Goal: Information Seeking & Learning: Learn about a topic

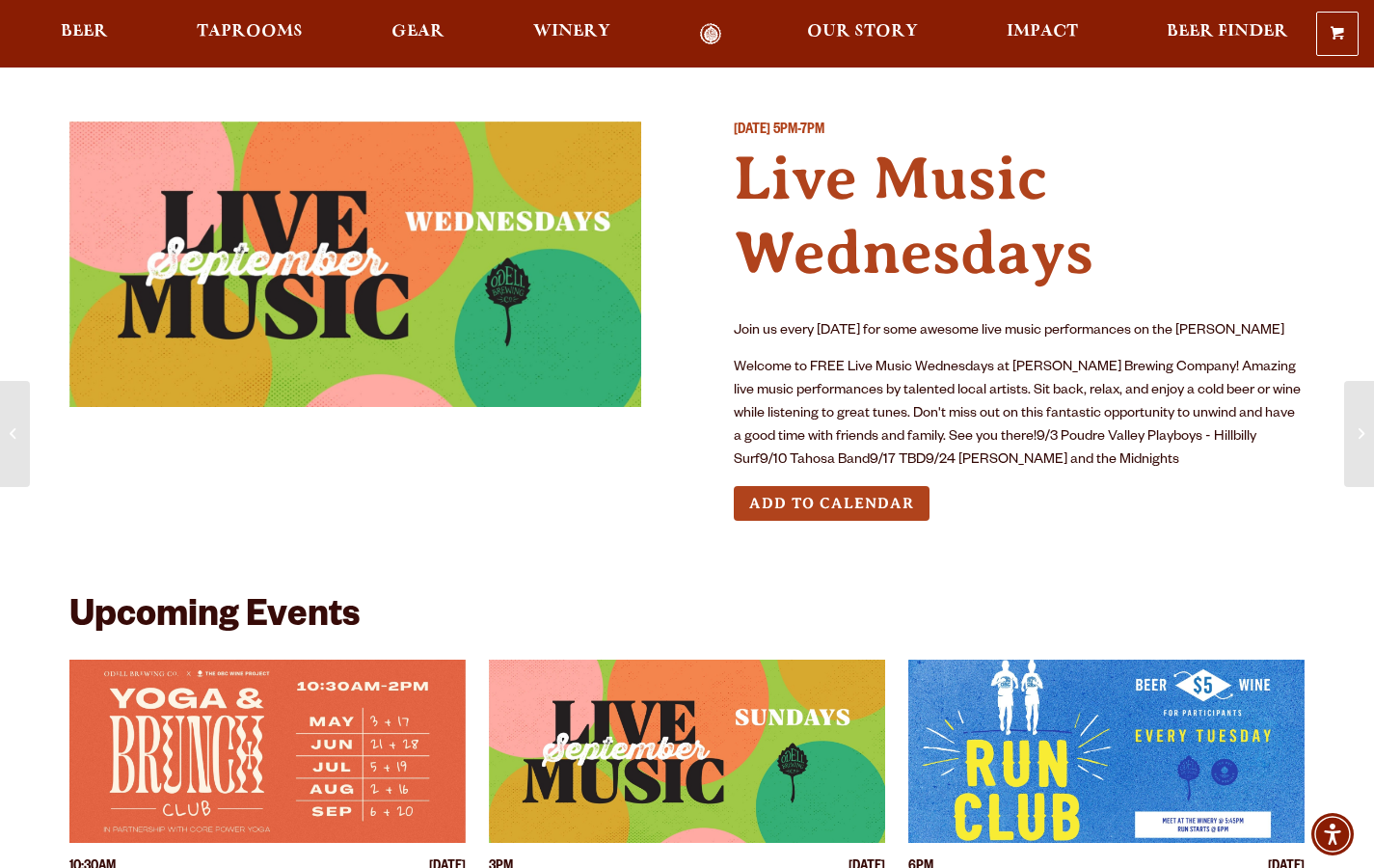
scroll to position [268, 0]
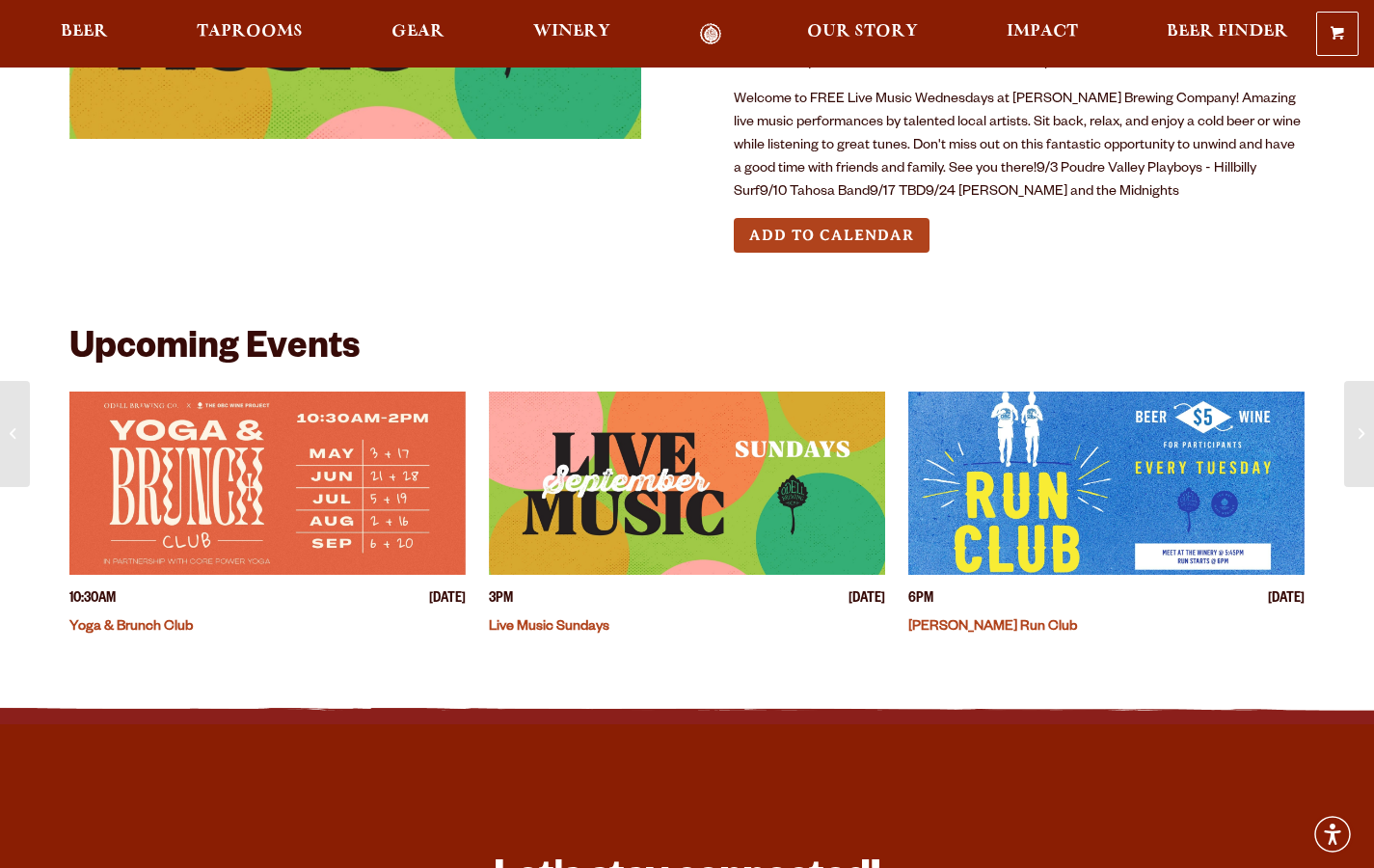
click at [623, 481] on img "View event details" at bounding box center [687, 483] width 397 height 183
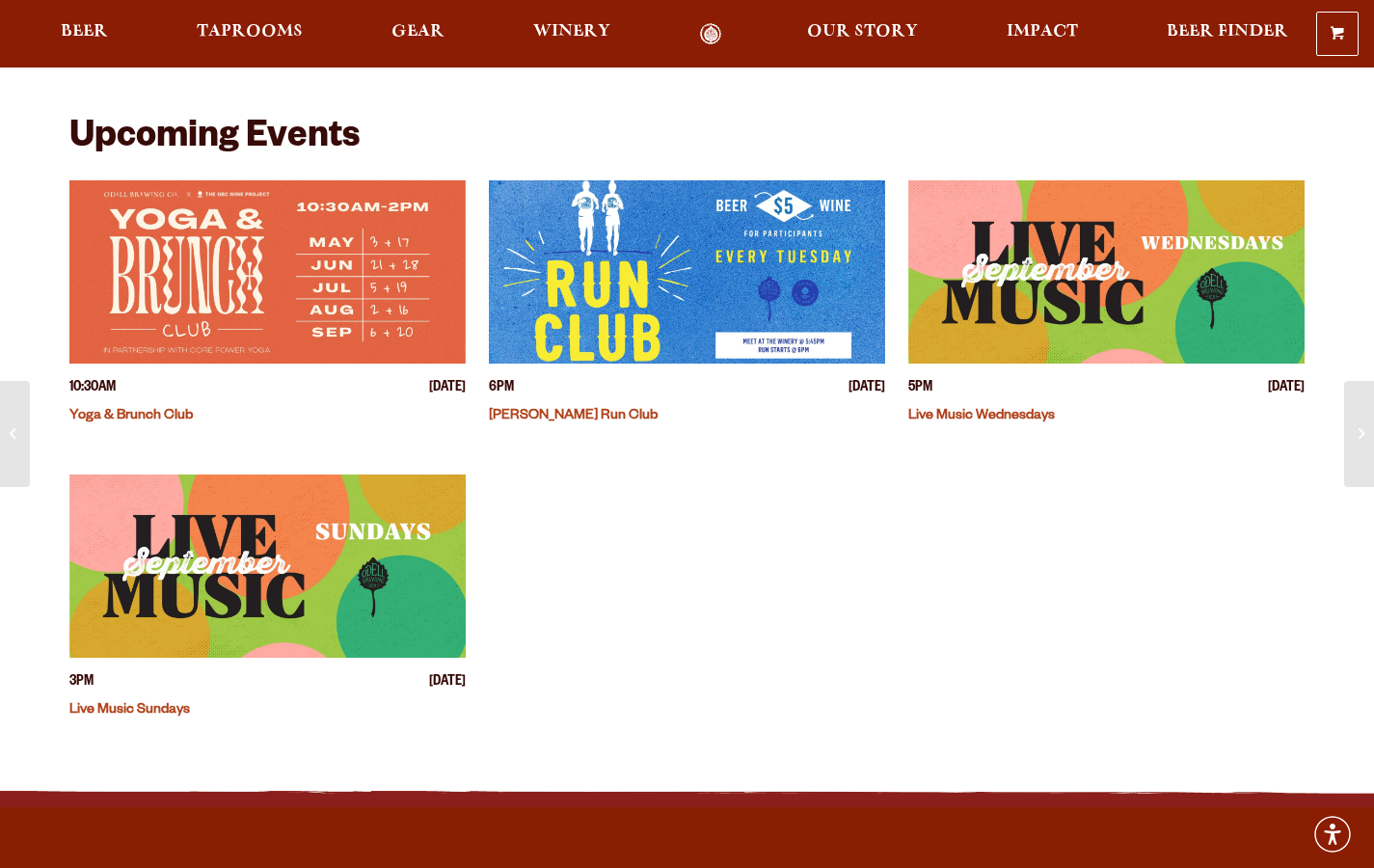
scroll to position [485, 0]
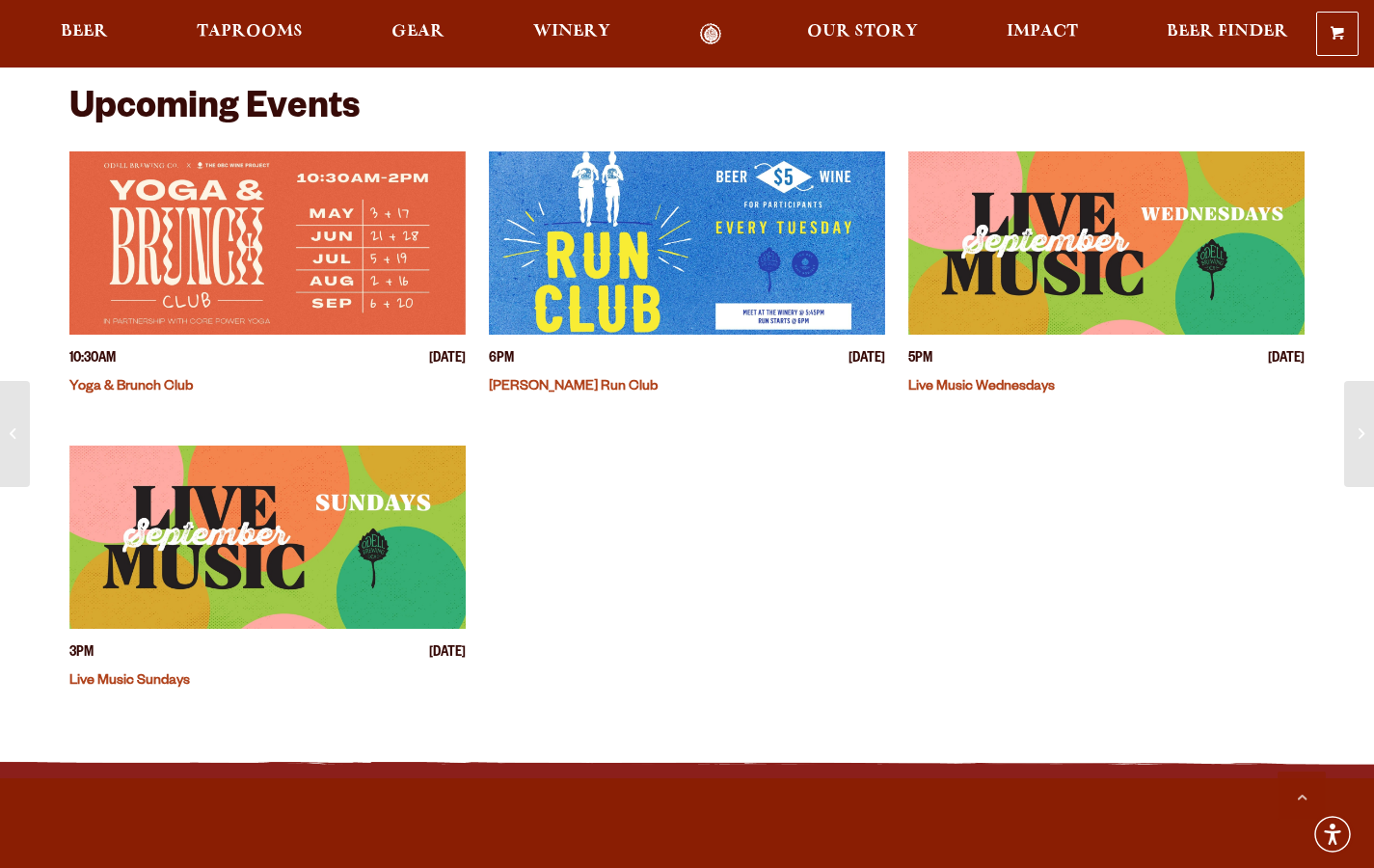
click at [263, 532] on img "View event details" at bounding box center [268, 537] width 397 height 183
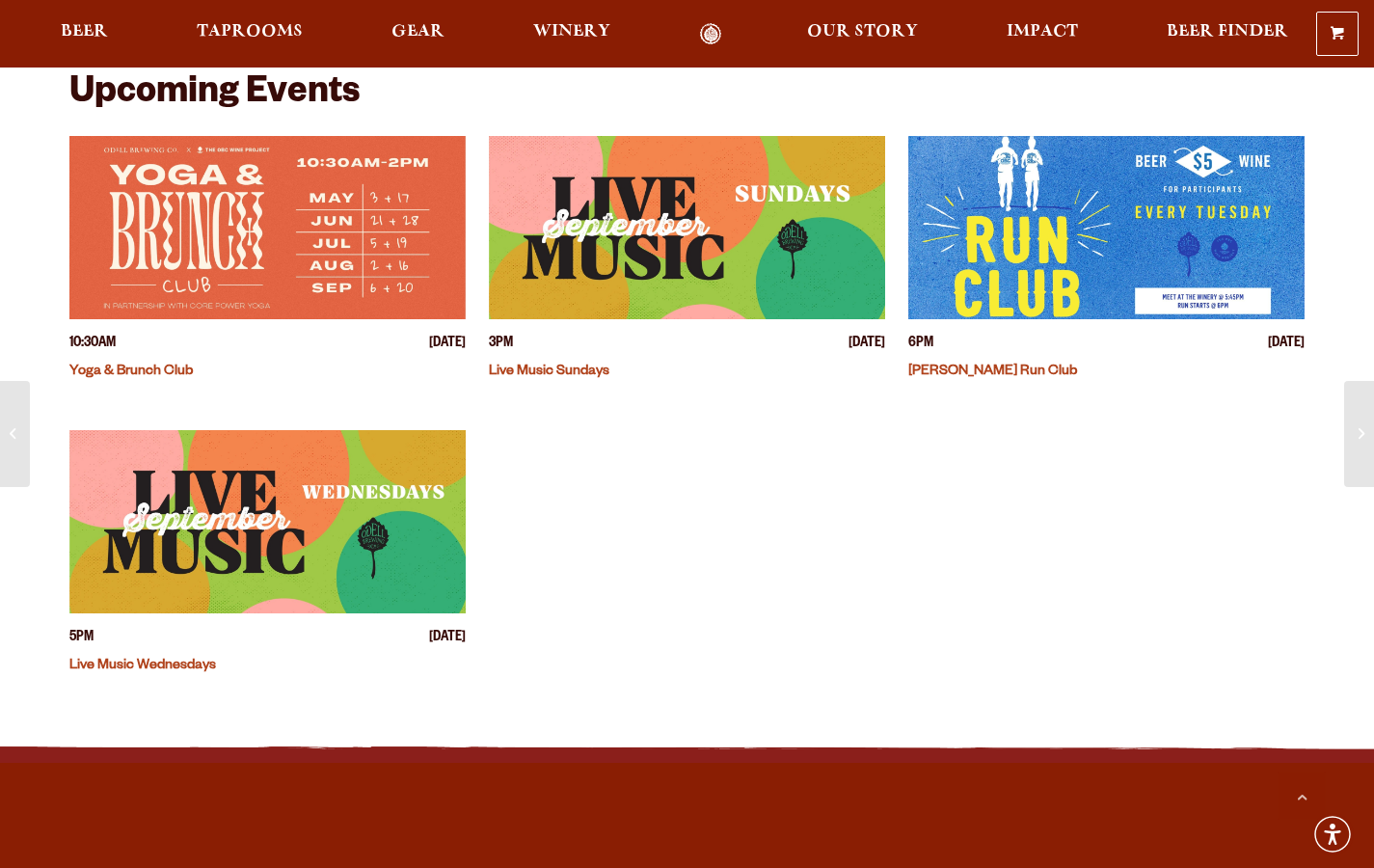
scroll to position [525, 0]
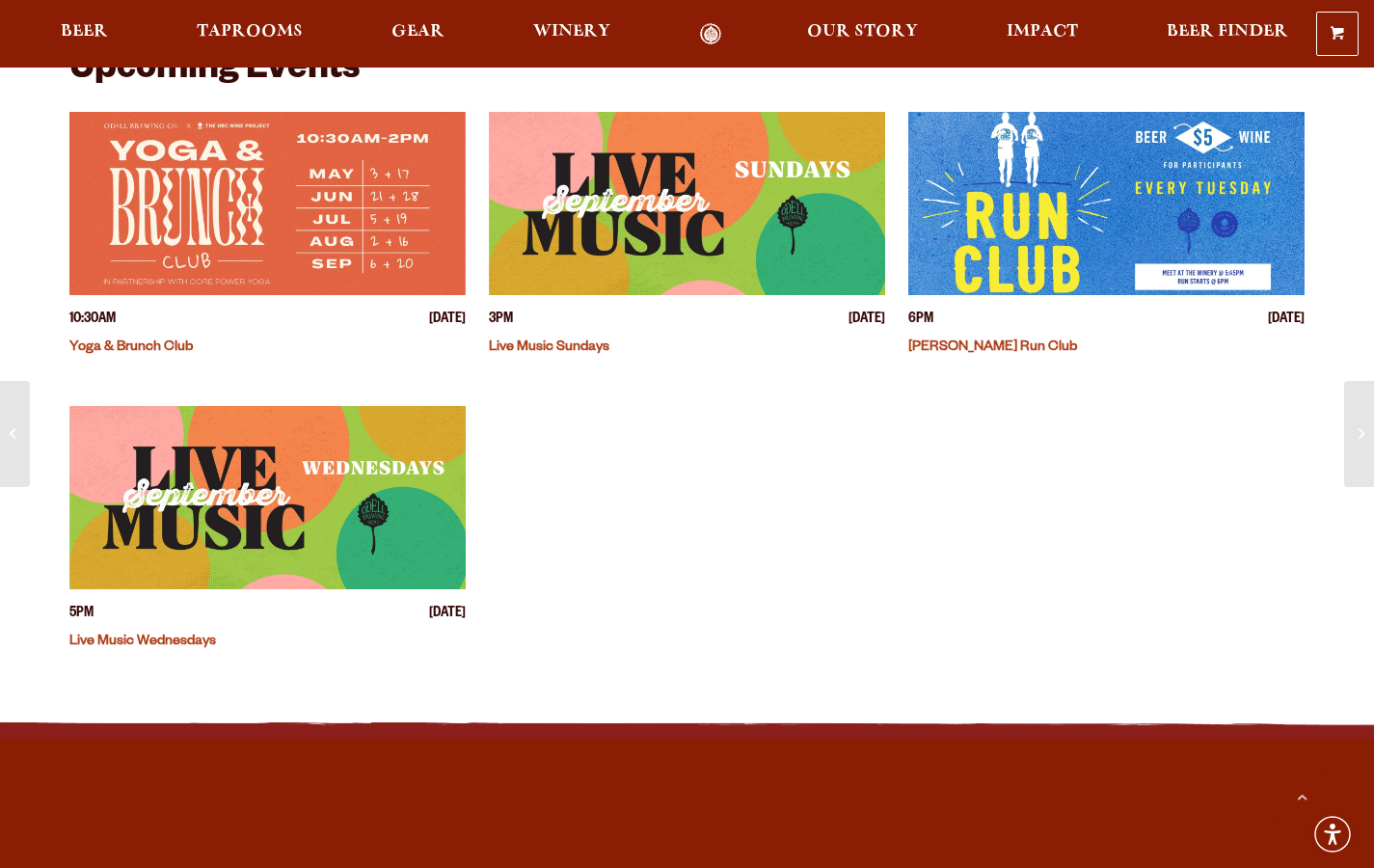
click at [196, 518] on img "View event details" at bounding box center [268, 497] width 397 height 183
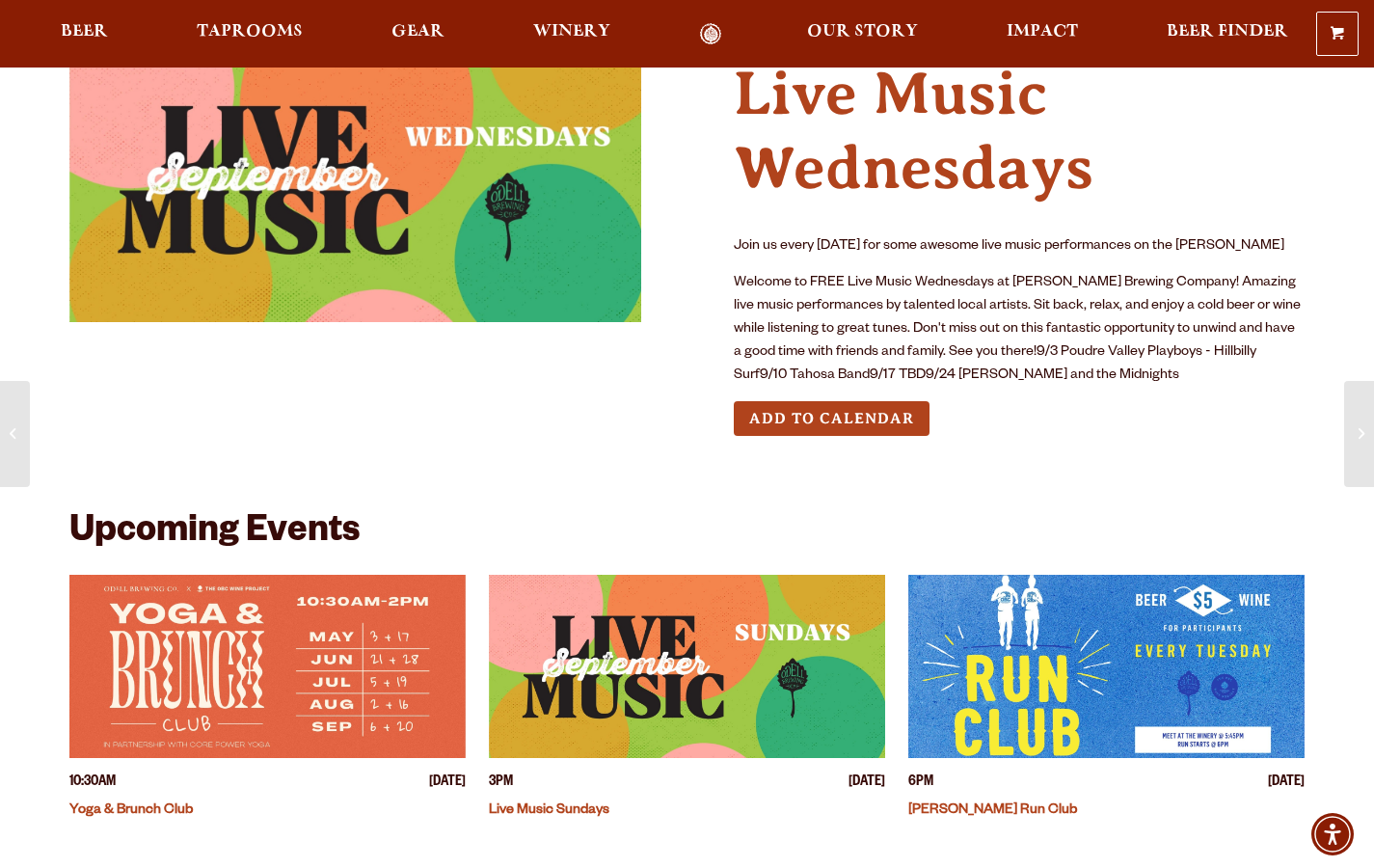
scroll to position [86, 0]
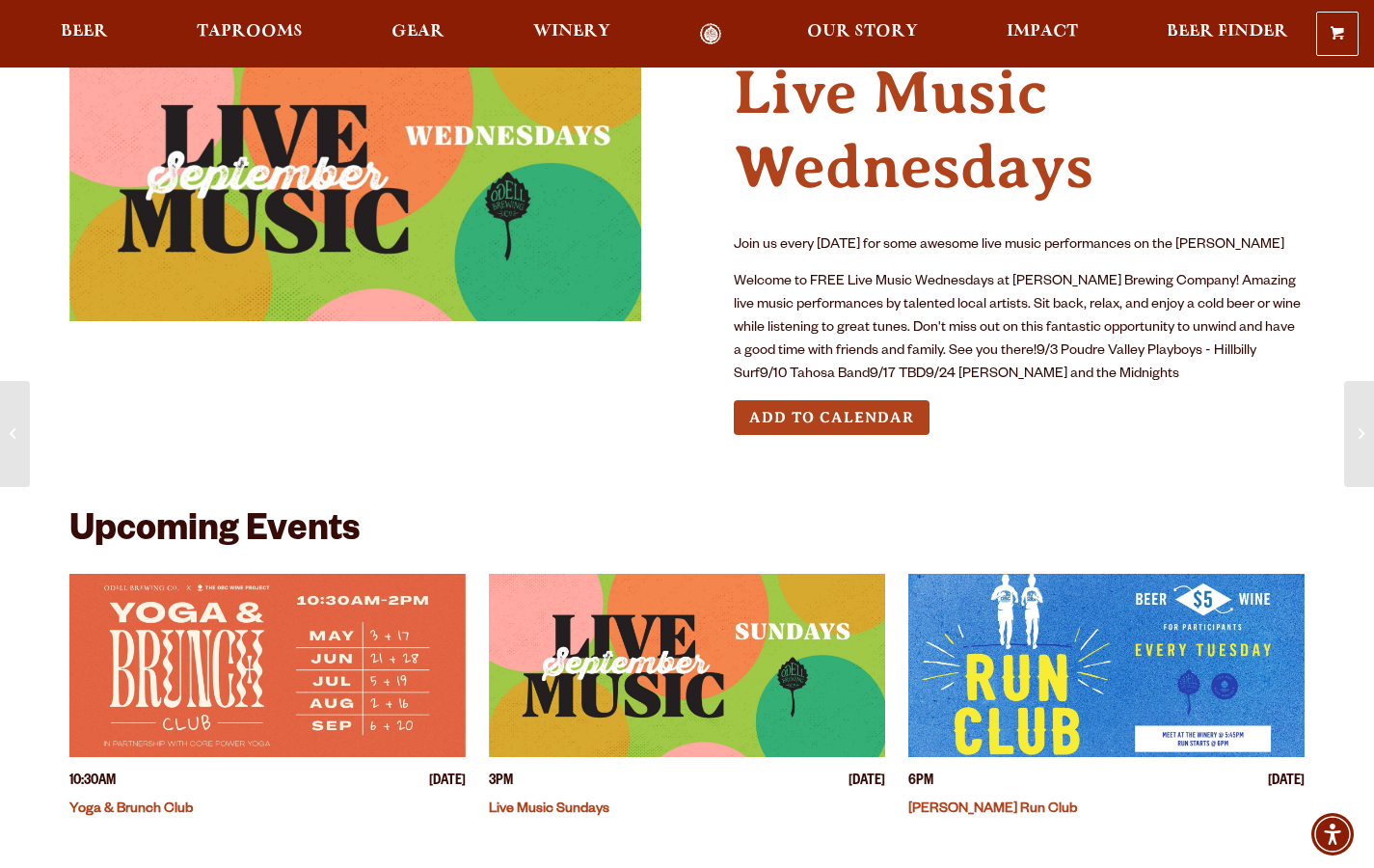
click at [679, 699] on img "View event details" at bounding box center [687, 665] width 397 height 183
